Goal: Transaction & Acquisition: Purchase product/service

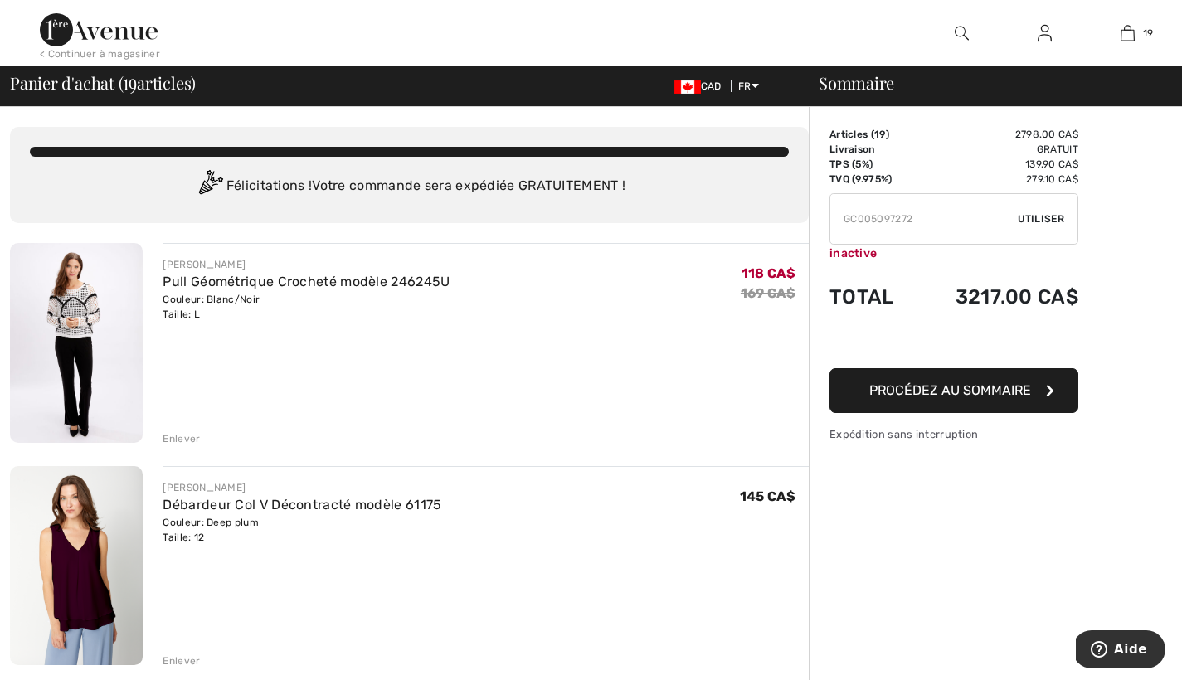
click at [1045, 383] on button "Procédez au sommaire" at bounding box center [954, 390] width 249 height 45
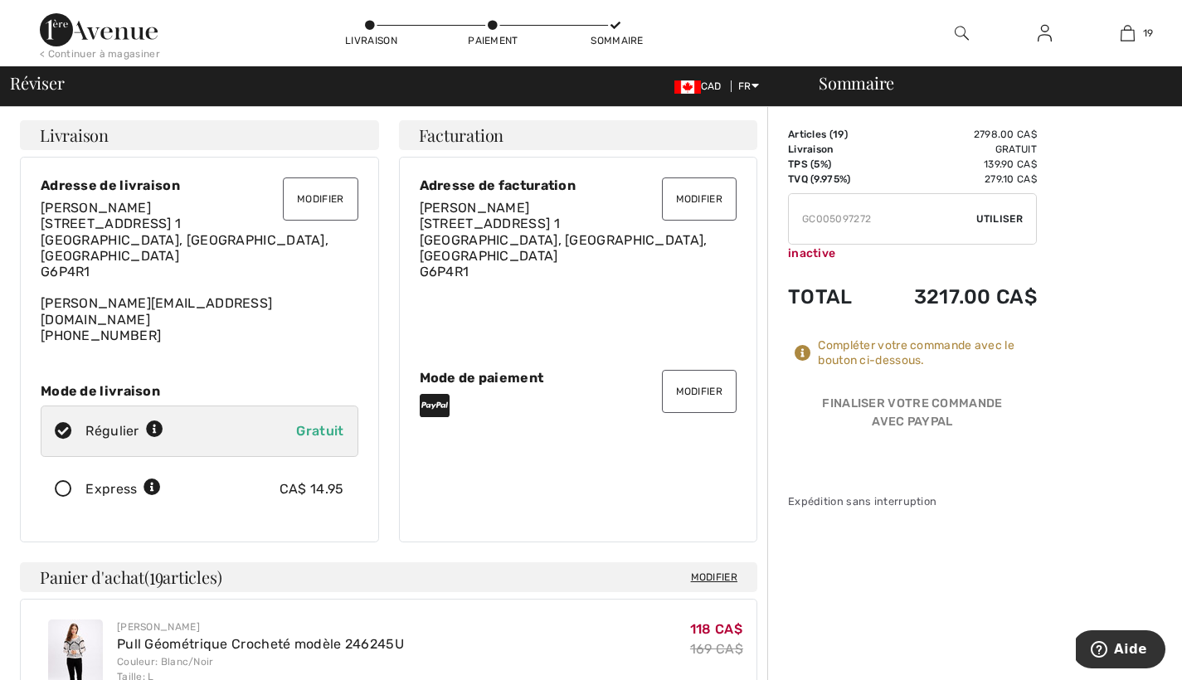
click at [702, 371] on button "Modifier" at bounding box center [699, 391] width 75 height 43
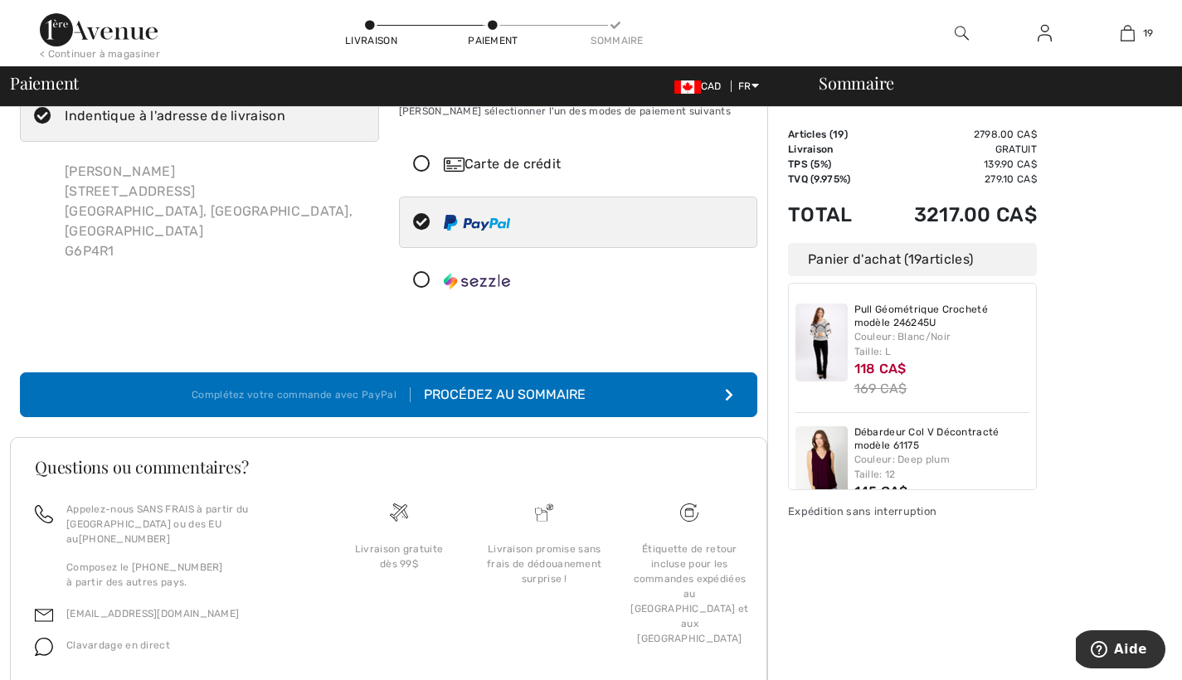
click at [422, 161] on icon at bounding box center [422, 164] width 44 height 17
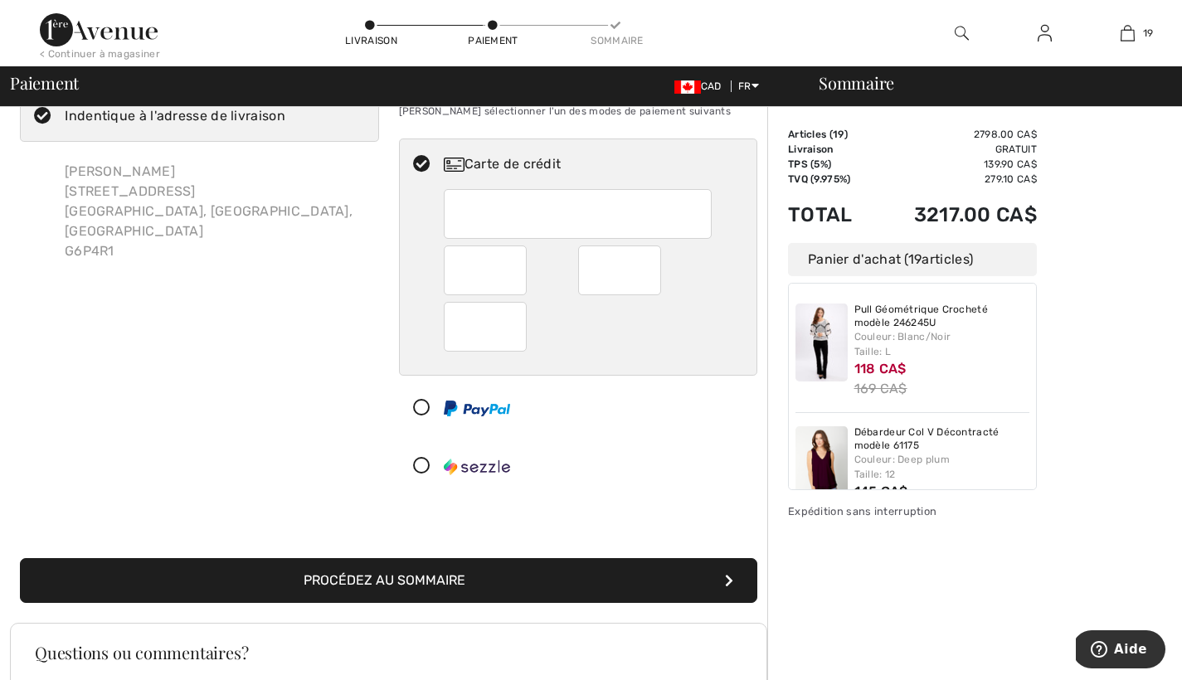
click at [424, 406] on icon at bounding box center [422, 408] width 44 height 17
radio input "true"
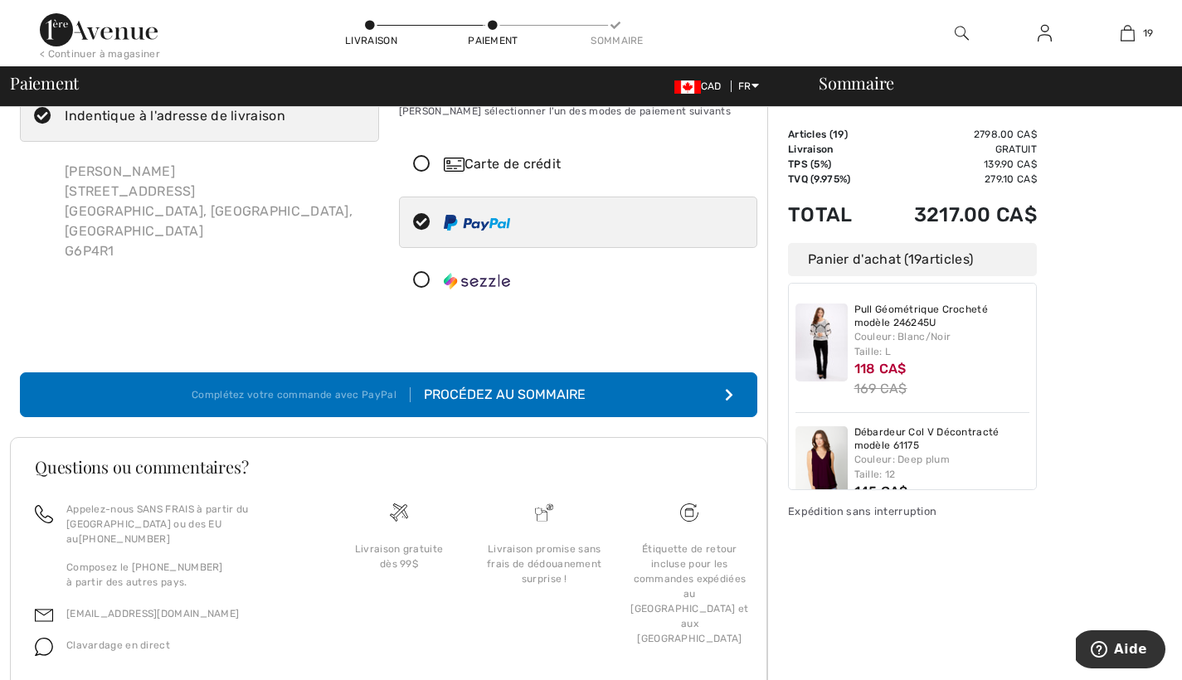
click at [726, 390] on icon "submit" at bounding box center [729, 394] width 8 height 13
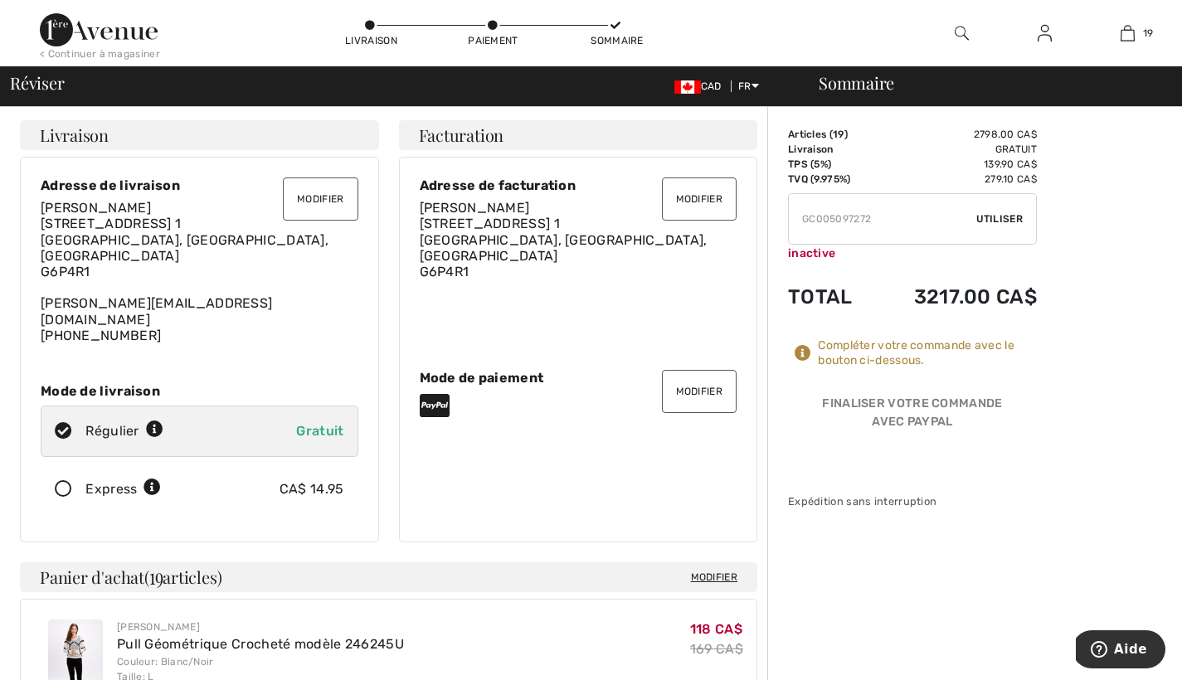
click at [800, 219] on input "TEXT" at bounding box center [882, 219] width 187 height 50
type input "EGC005097272XTRA20"
click at [997, 217] on span "Utiliser" at bounding box center [999, 219] width 46 height 15
click at [803, 353] on icon at bounding box center [803, 353] width 17 height 17
click at [703, 371] on button "Modifier" at bounding box center [699, 391] width 75 height 43
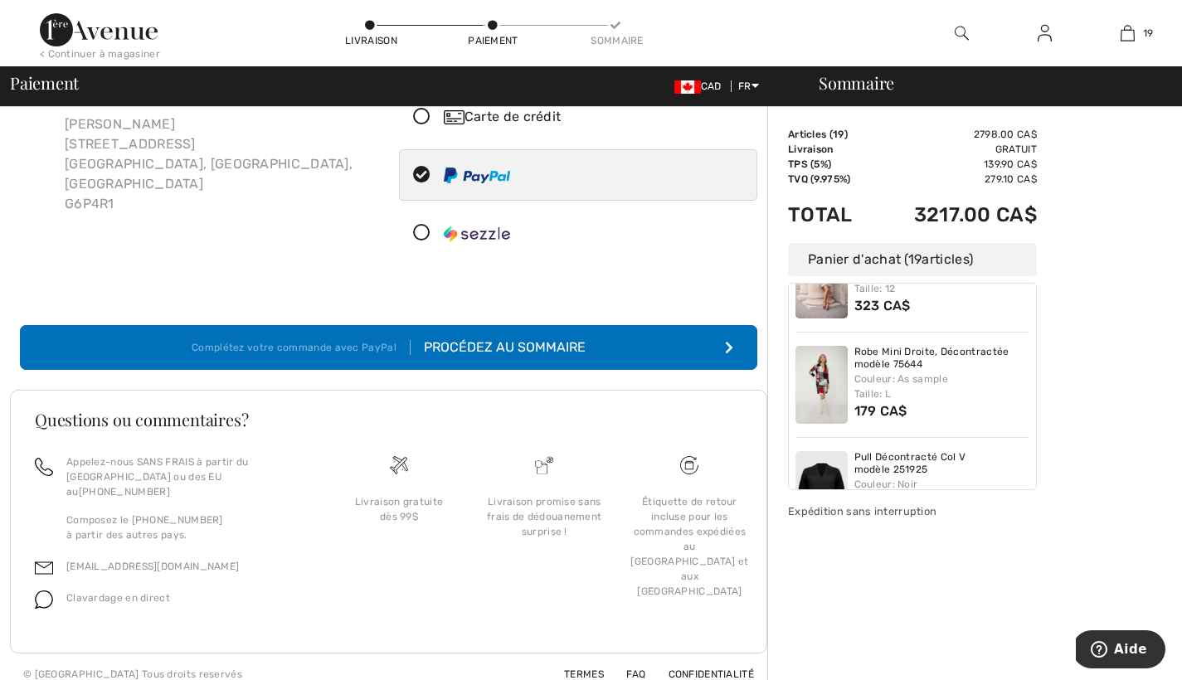
scroll to position [1912, 0]
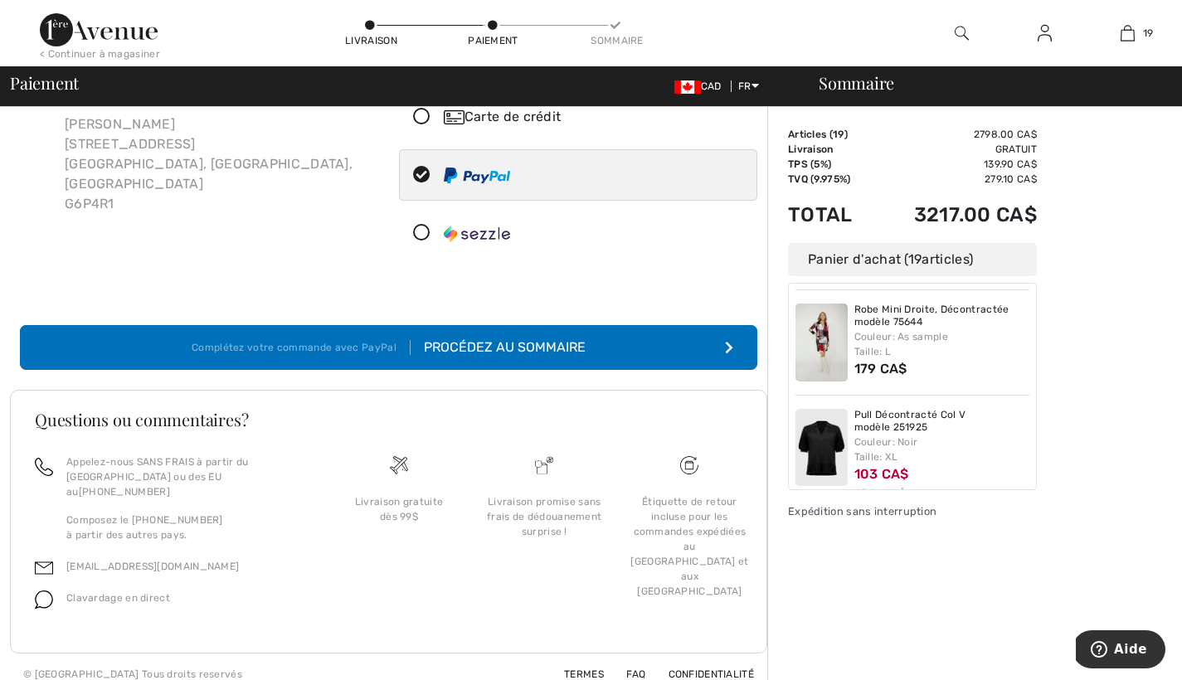
click at [709, 89] on span "CAD" at bounding box center [701, 86] width 54 height 12
click at [710, 87] on span "CAD" at bounding box center [701, 86] width 54 height 12
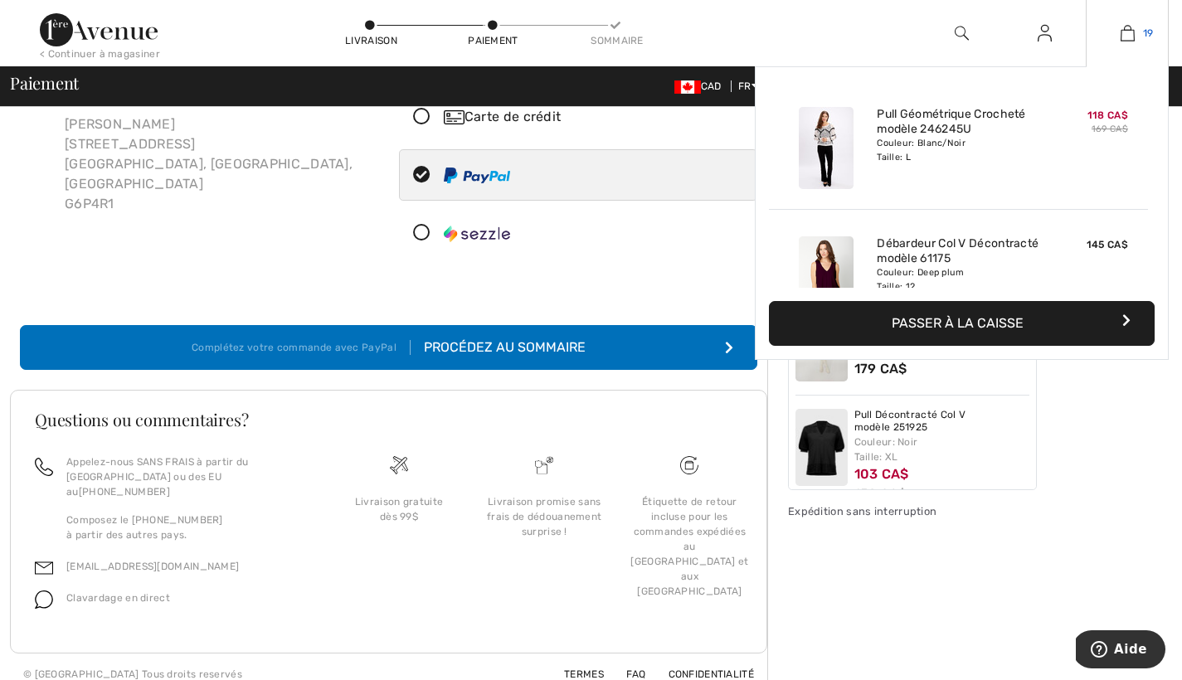
click at [1127, 30] on img at bounding box center [1128, 33] width 14 height 20
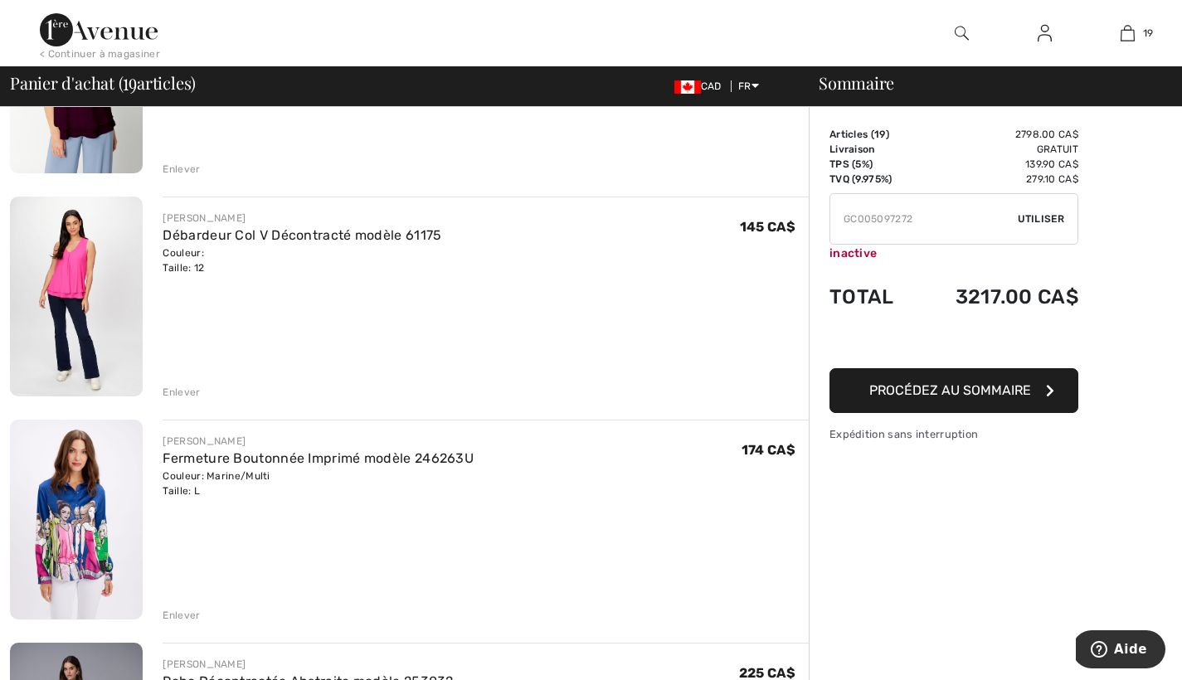
scroll to position [489, 0]
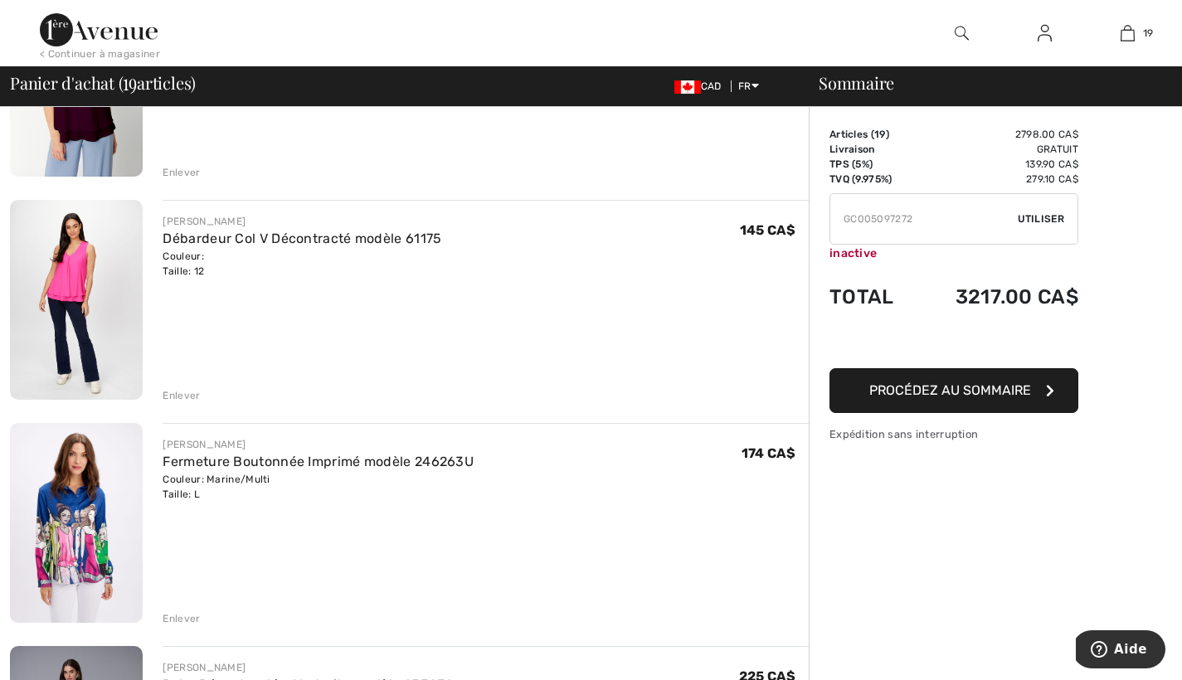
click at [1047, 385] on icon "button" at bounding box center [1050, 390] width 8 height 13
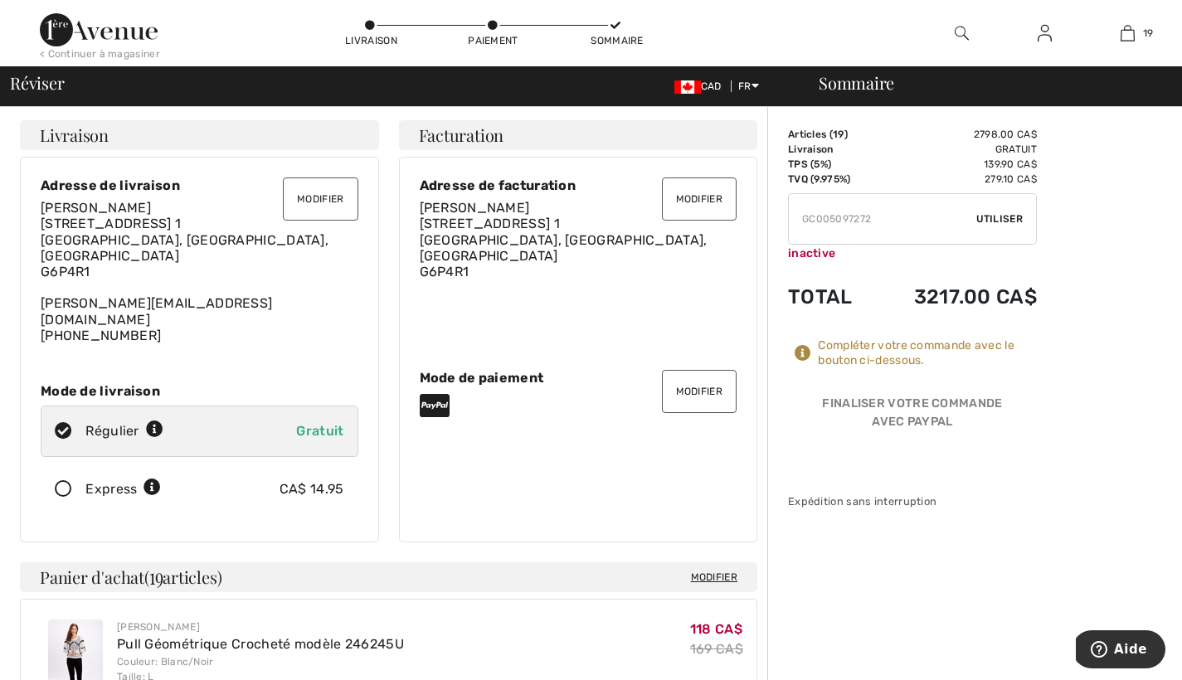
click at [313, 195] on button "Modifier" at bounding box center [320, 199] width 75 height 43
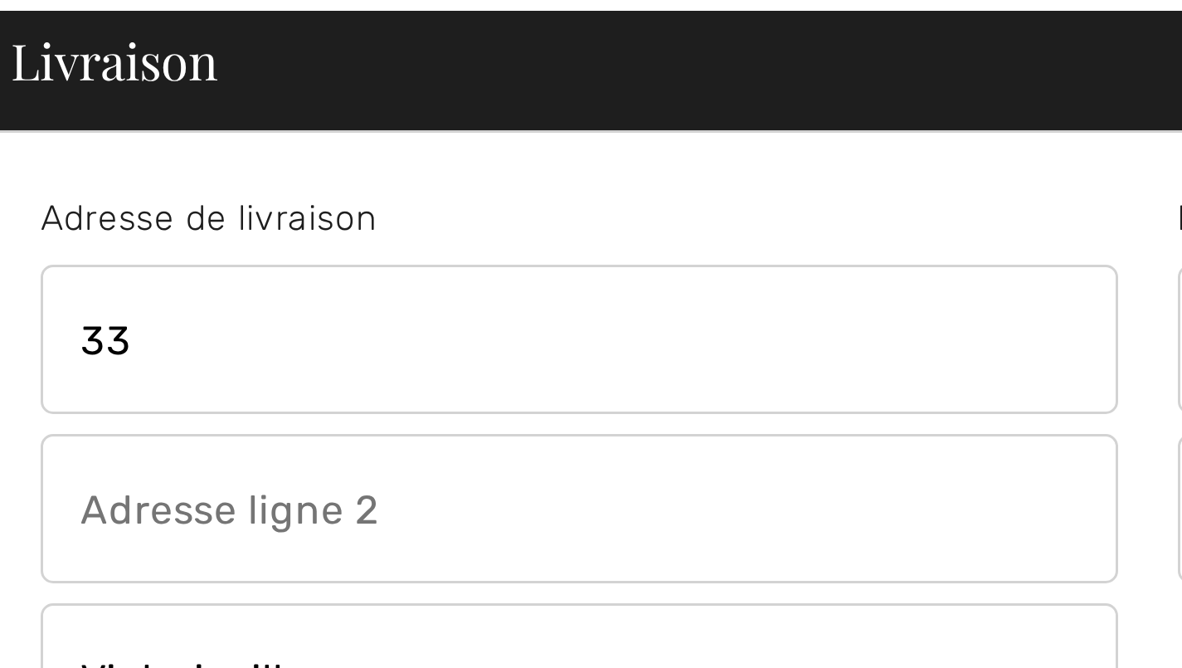
type input "3"
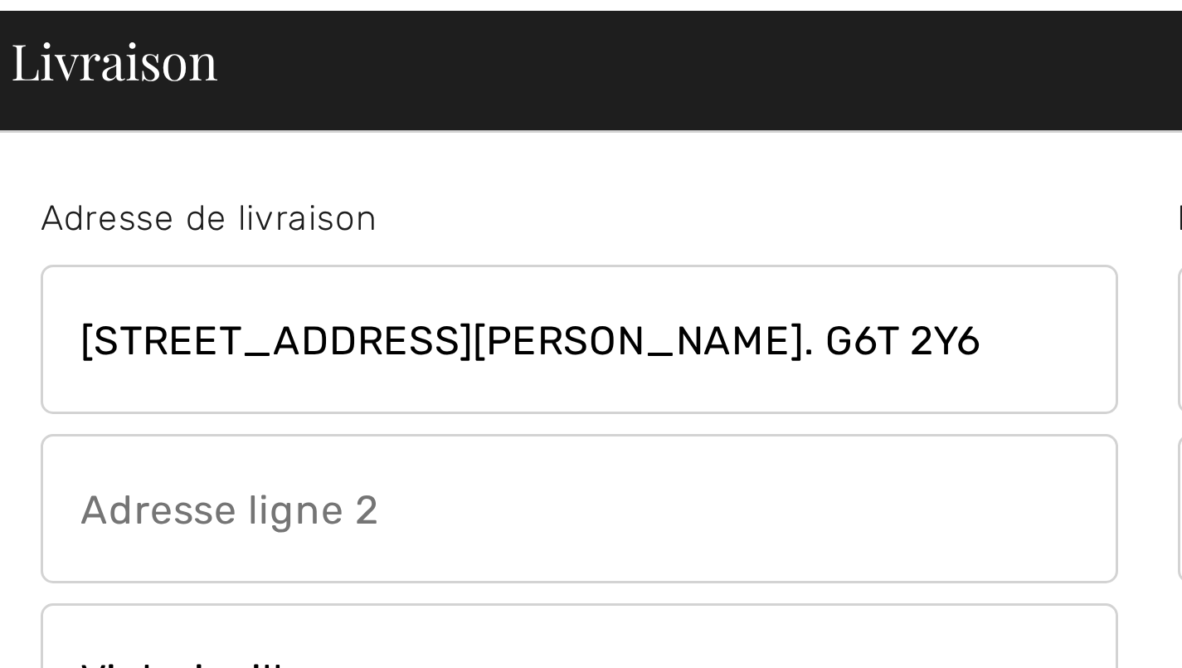
click at [365, 151] on input "[STREET_ADDRESS][PERSON_NAME]. G6T 2Y6" at bounding box center [199, 176] width 359 height 50
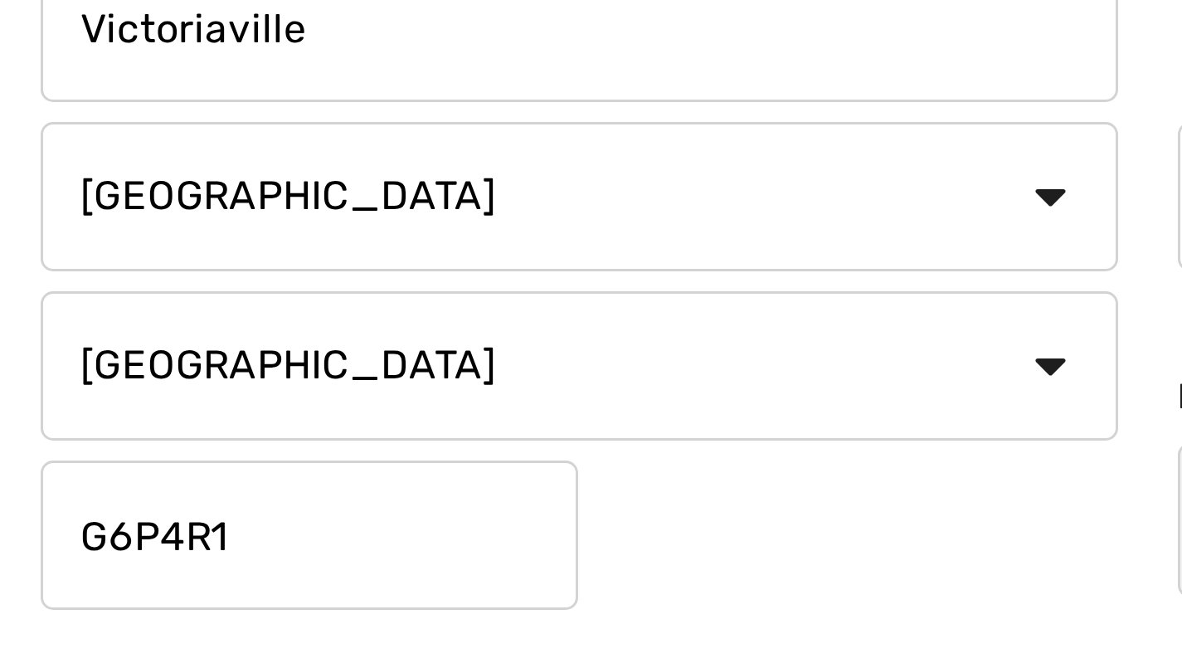
type input "[STREET_ADDRESS][PERSON_NAME]. G6T 2Y6"
type input "G"
click at [187, 433] on input "G6T2Y6" at bounding box center [109, 458] width 179 height 50
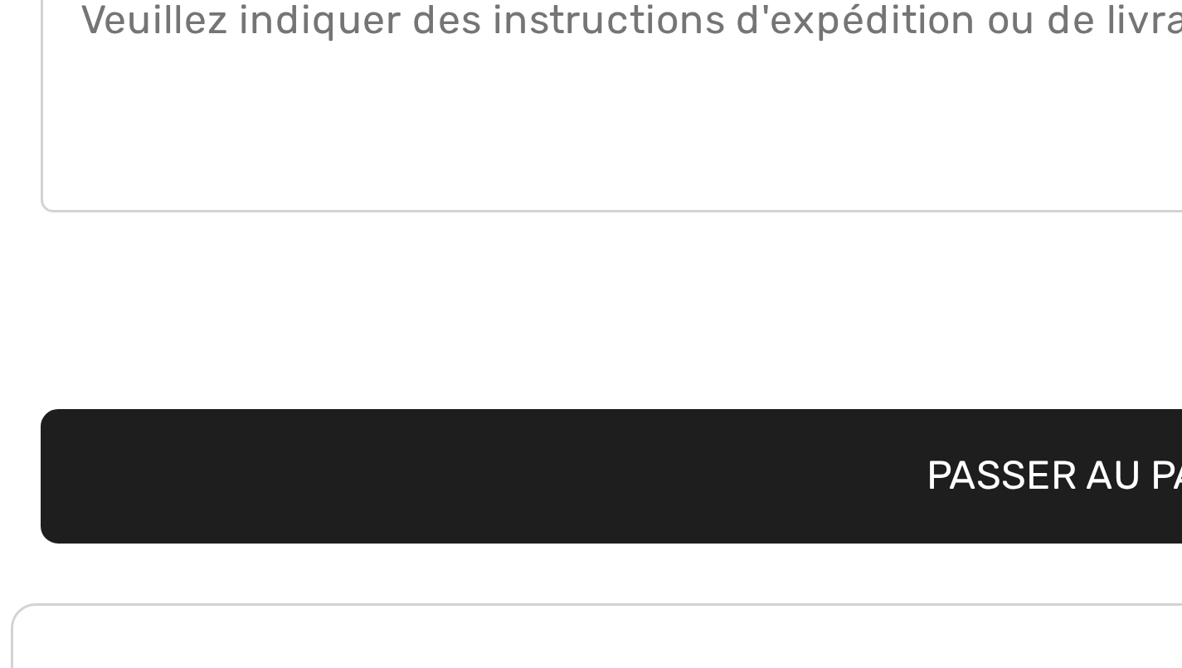
scroll to position [164, 0]
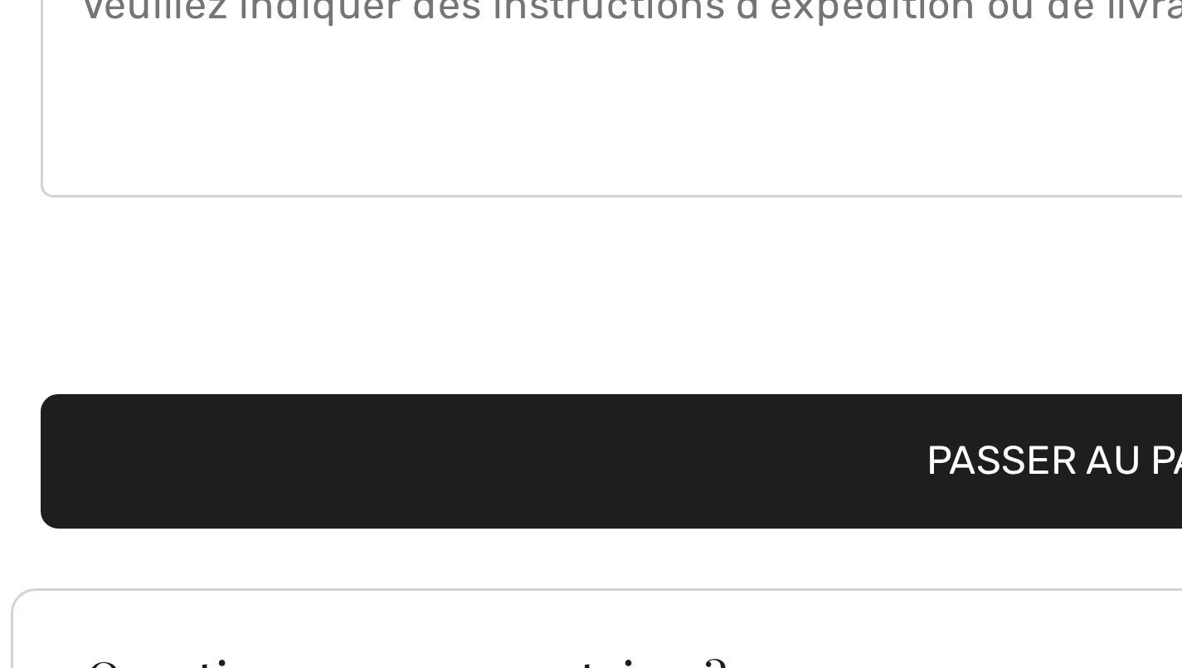
type input "G6T2Y6"
click at [343, 577] on button "Passer au paiement" at bounding box center [389, 599] width 738 height 45
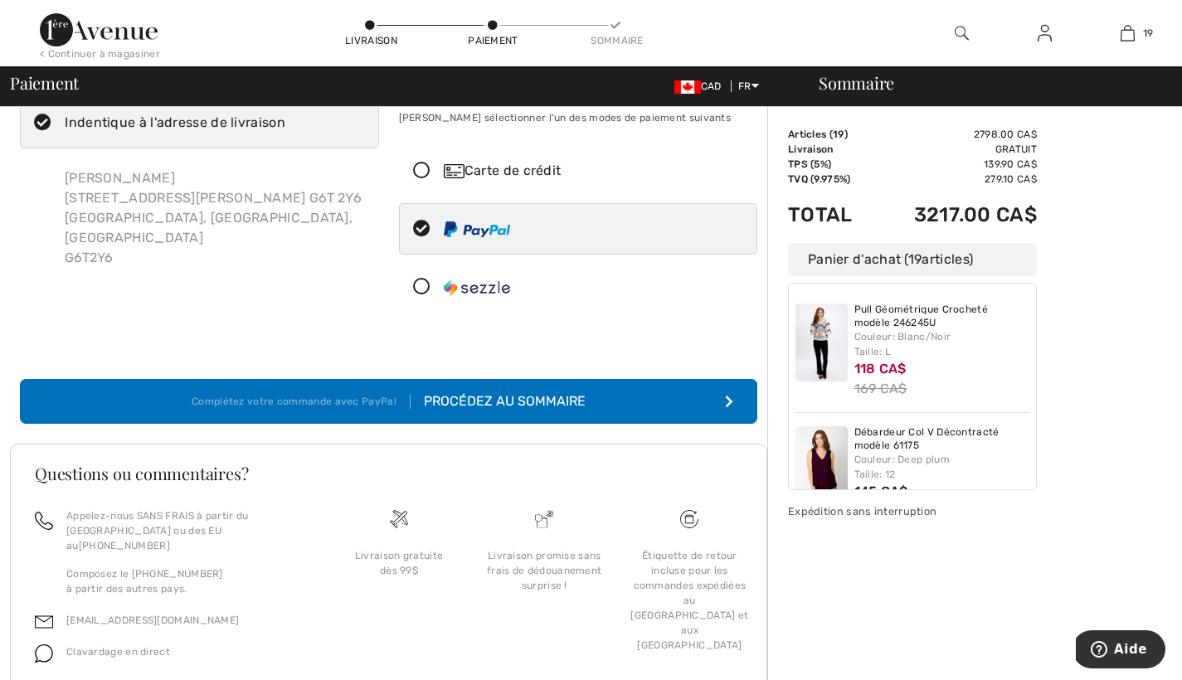
scroll to position [56, 0]
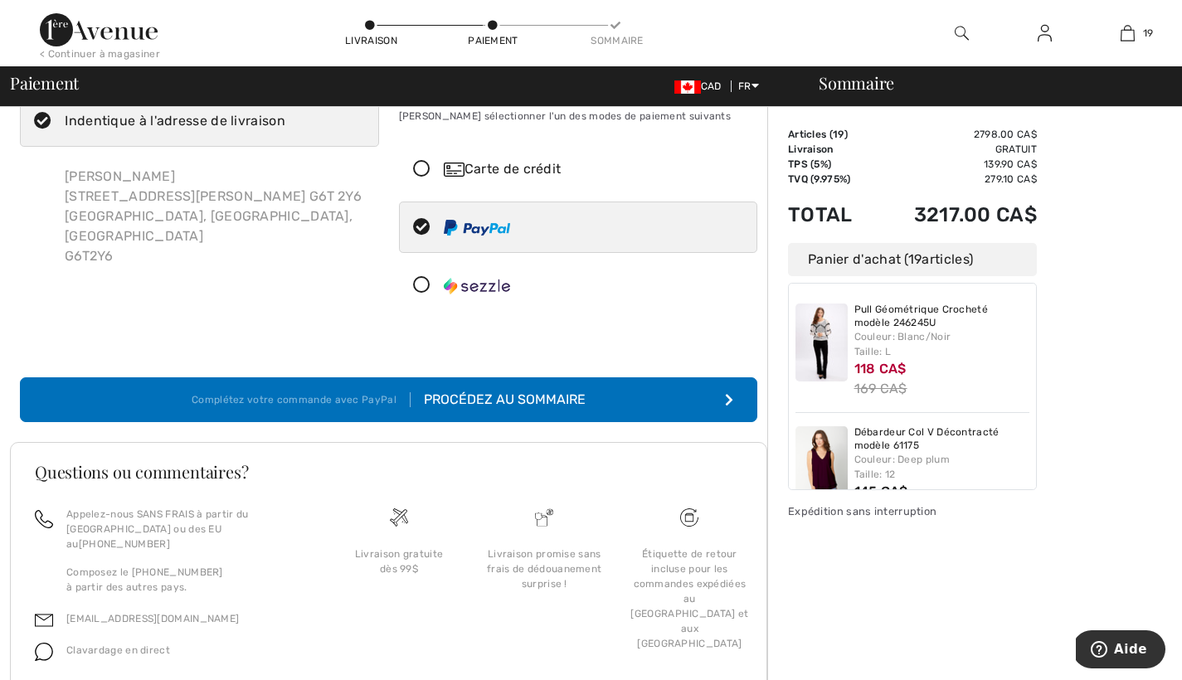
click at [727, 393] on icon "submit" at bounding box center [729, 399] width 8 height 13
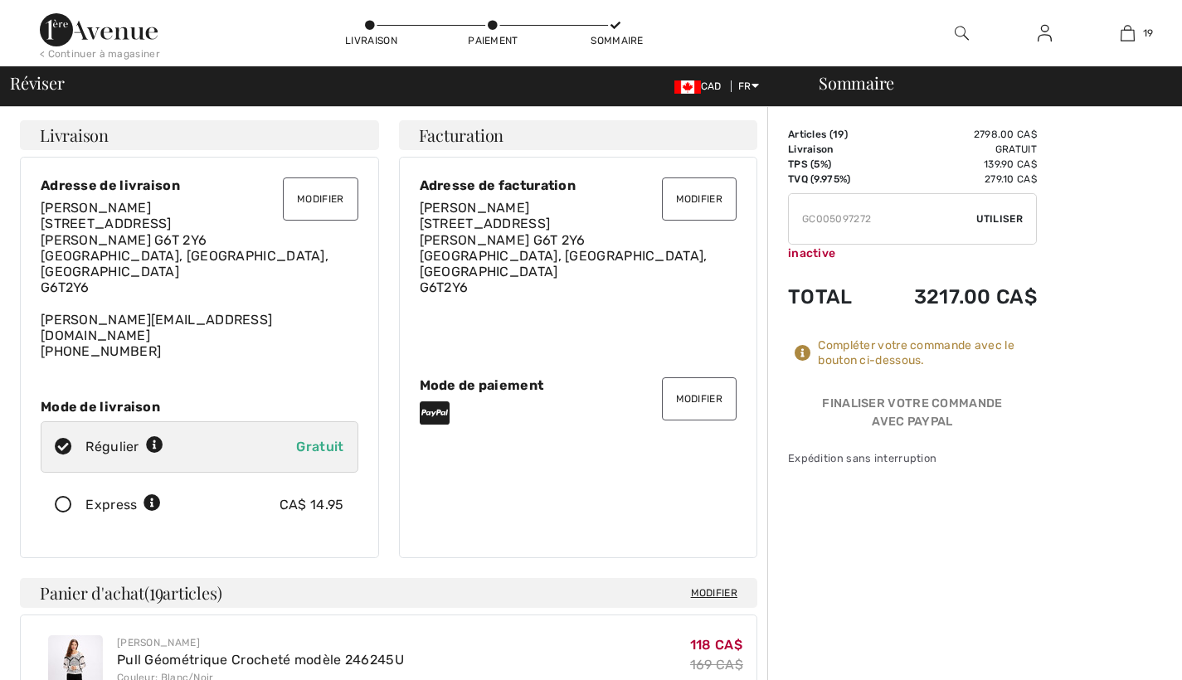
checkbox input "true"
